Goal: Information Seeking & Learning: Learn about a topic

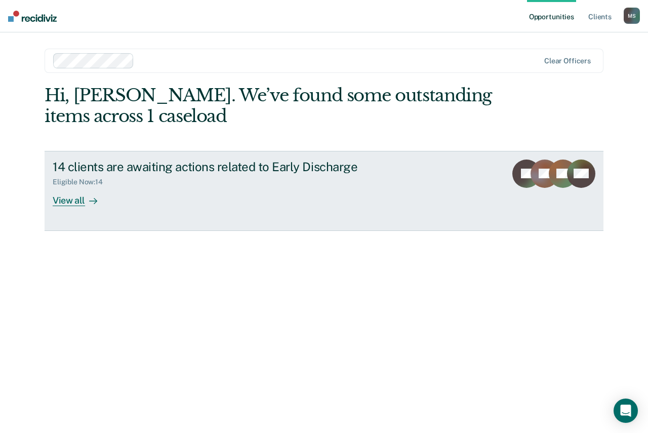
click at [73, 198] on div "View all" at bounding box center [81, 196] width 57 height 20
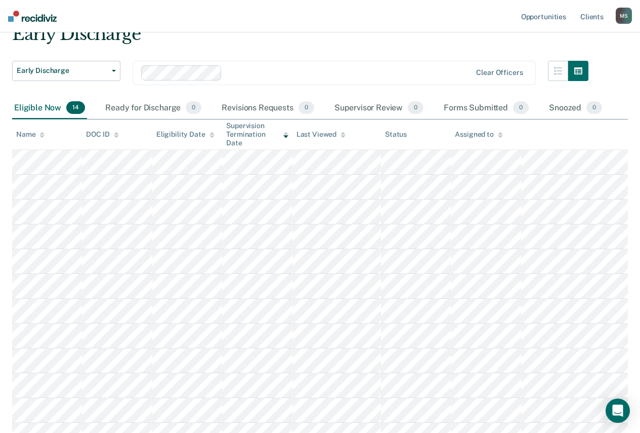
scroll to position [31, 0]
